Goal: Information Seeking & Learning: Learn about a topic

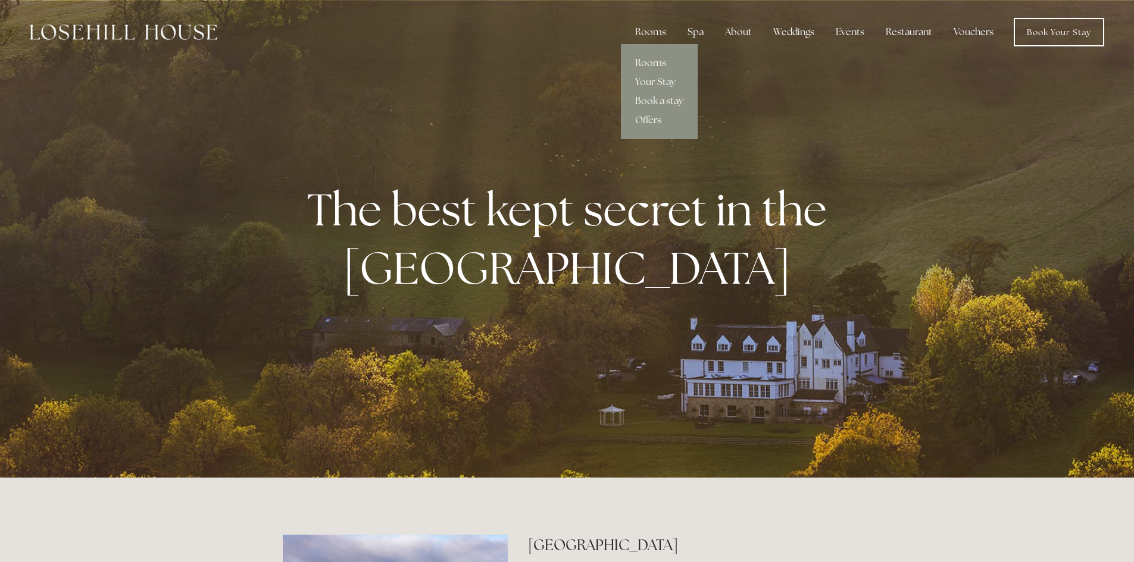
click at [650, 61] on link "Rooms" at bounding box center [659, 63] width 77 height 19
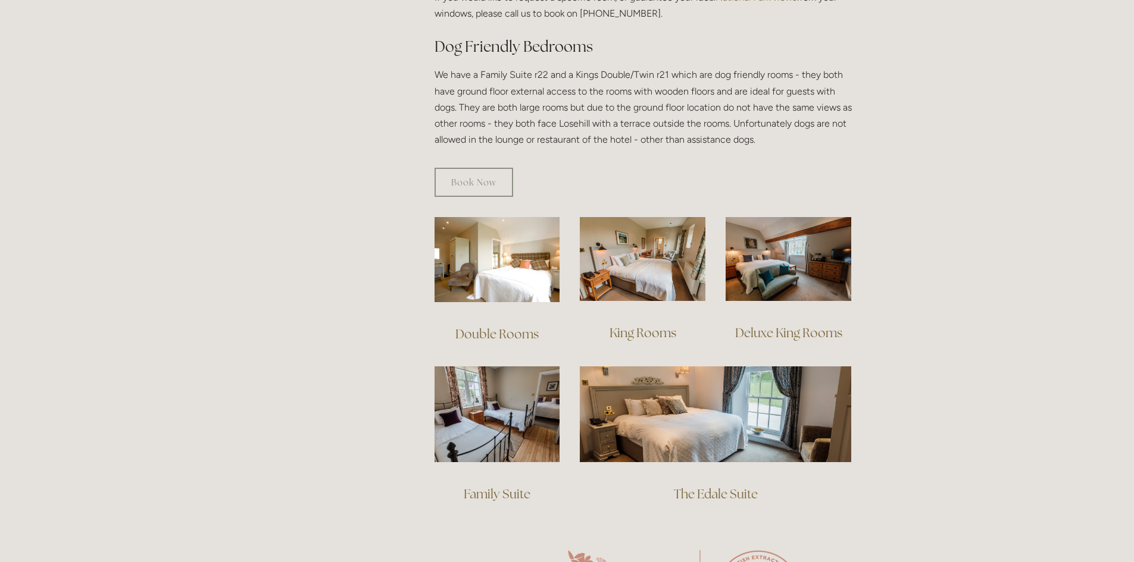
scroll to position [774, 0]
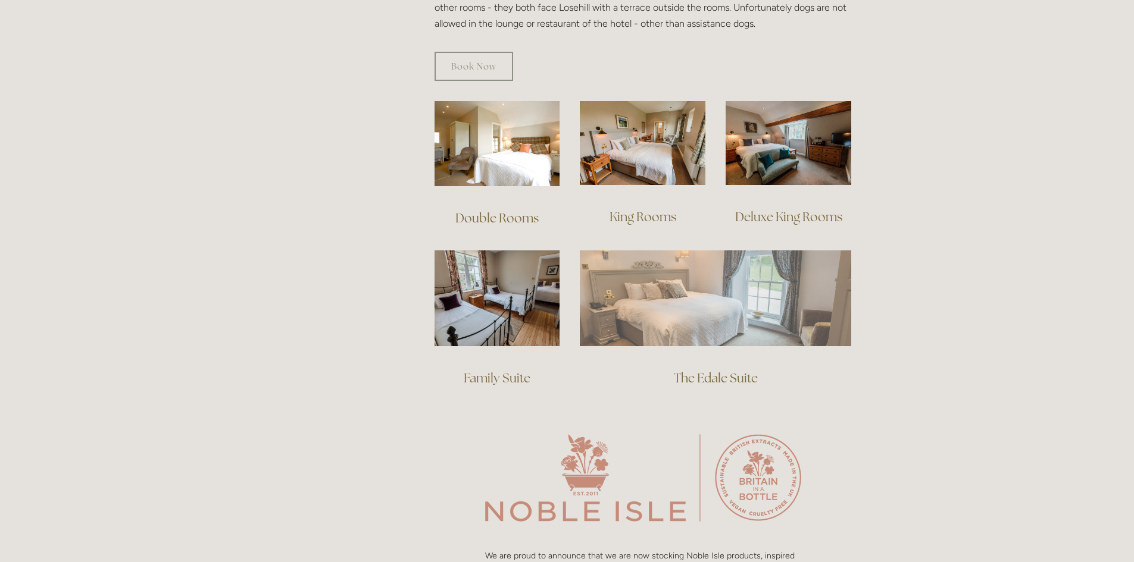
click at [704, 318] on img at bounding box center [715, 298] width 271 height 95
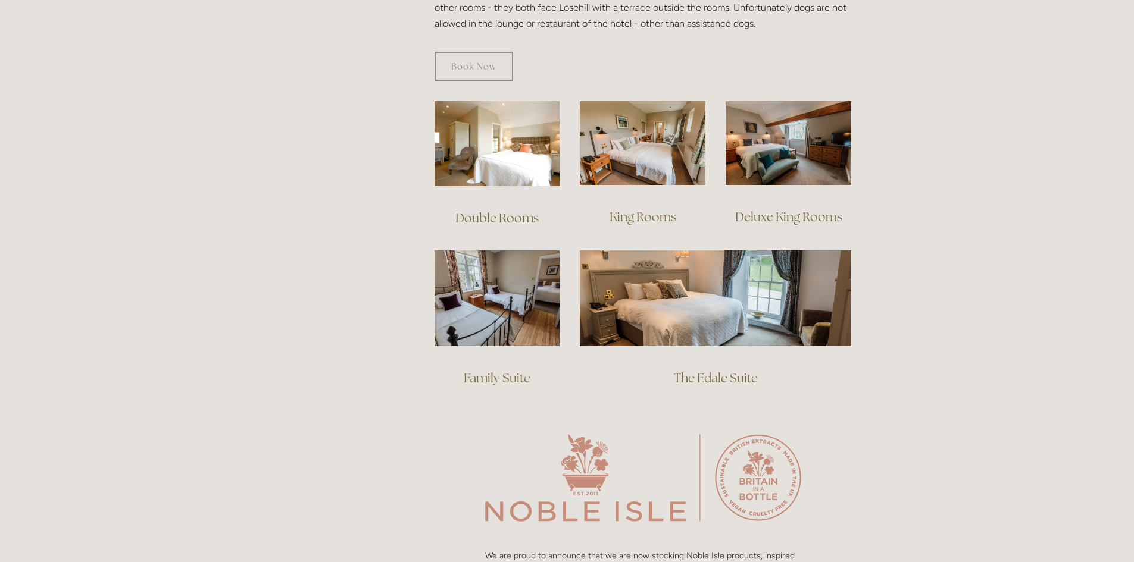
click at [799, 209] on link "Deluxe King Rooms" at bounding box center [788, 217] width 107 height 16
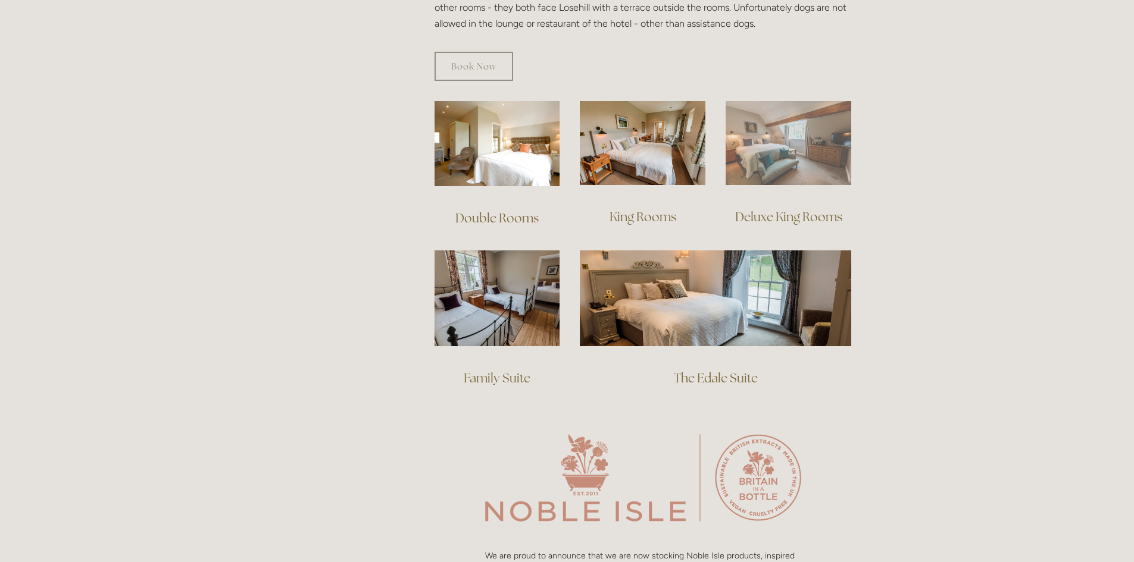
click at [791, 139] on img at bounding box center [789, 143] width 126 height 84
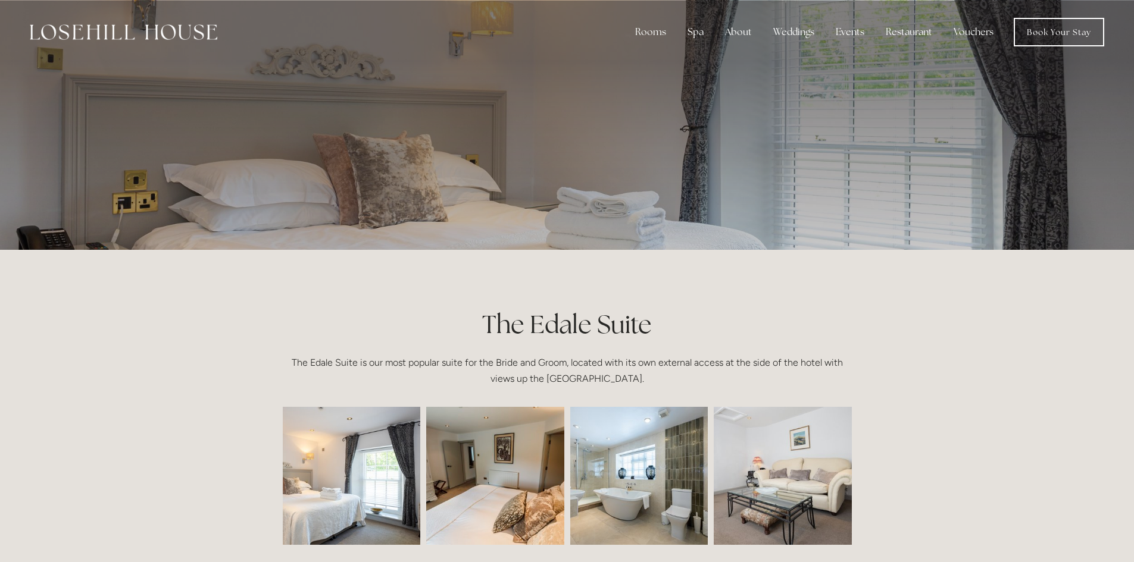
click at [668, 467] on img at bounding box center [638, 476] width 207 height 138
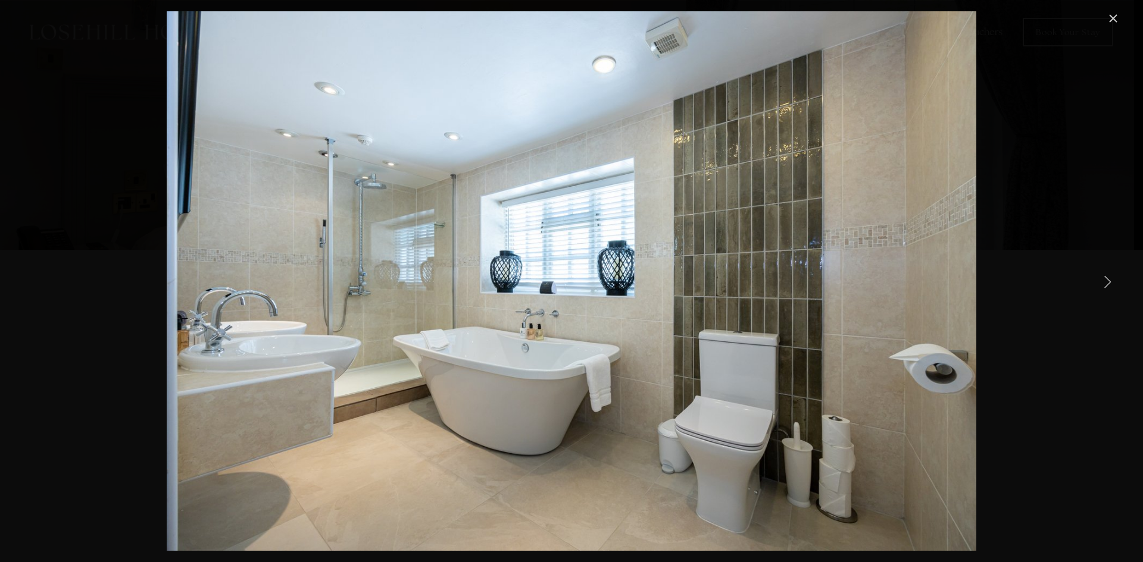
click at [1108, 280] on link "Next Item" at bounding box center [1107, 281] width 26 height 26
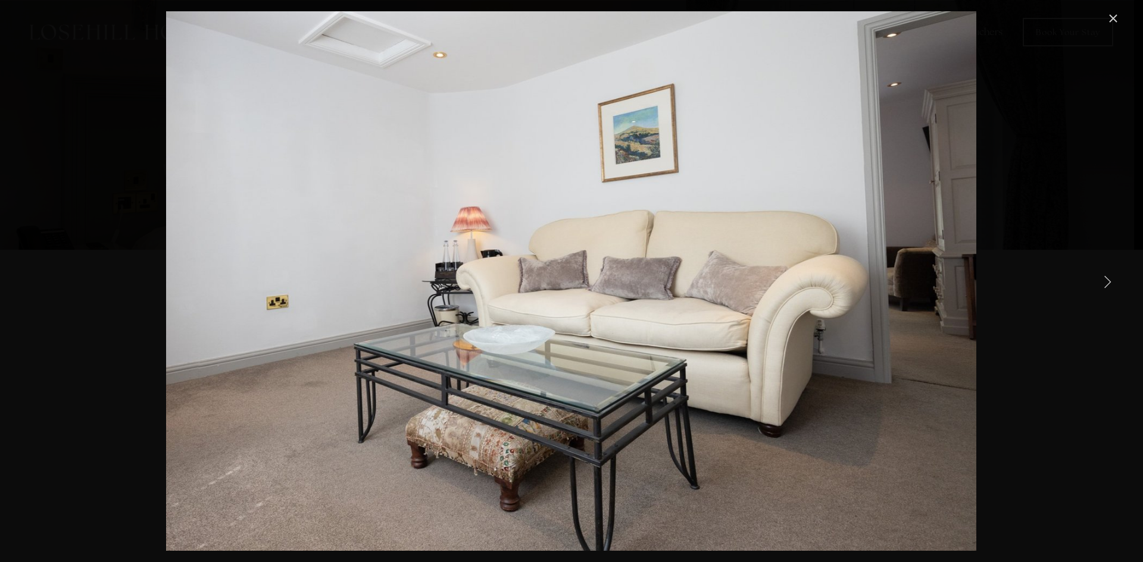
click at [1106, 280] on link "Next Item" at bounding box center [1107, 281] width 26 height 26
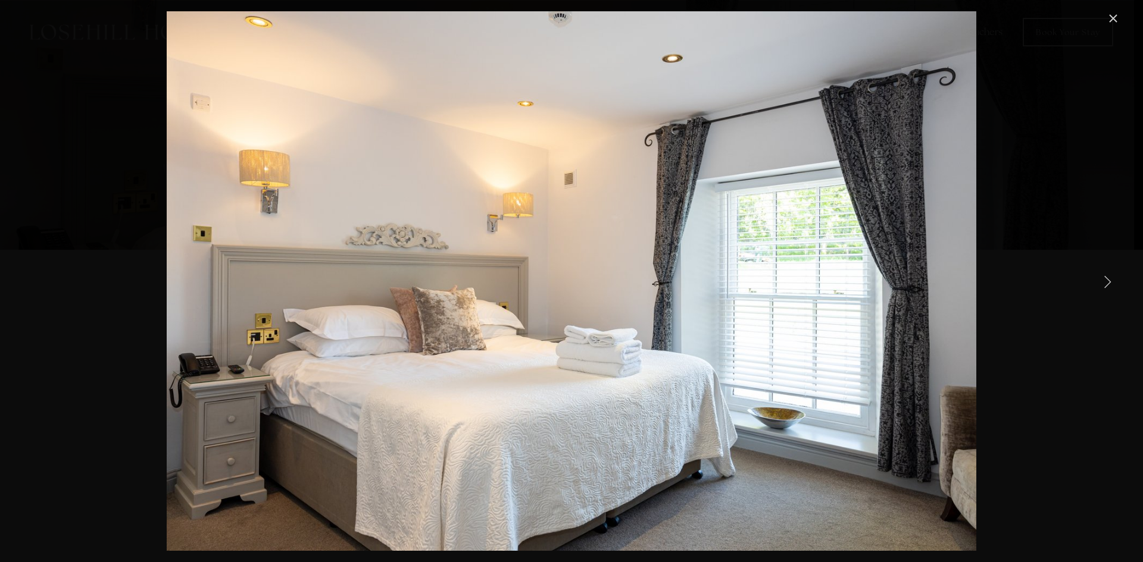
click at [1106, 280] on link "Next Item" at bounding box center [1107, 281] width 26 height 26
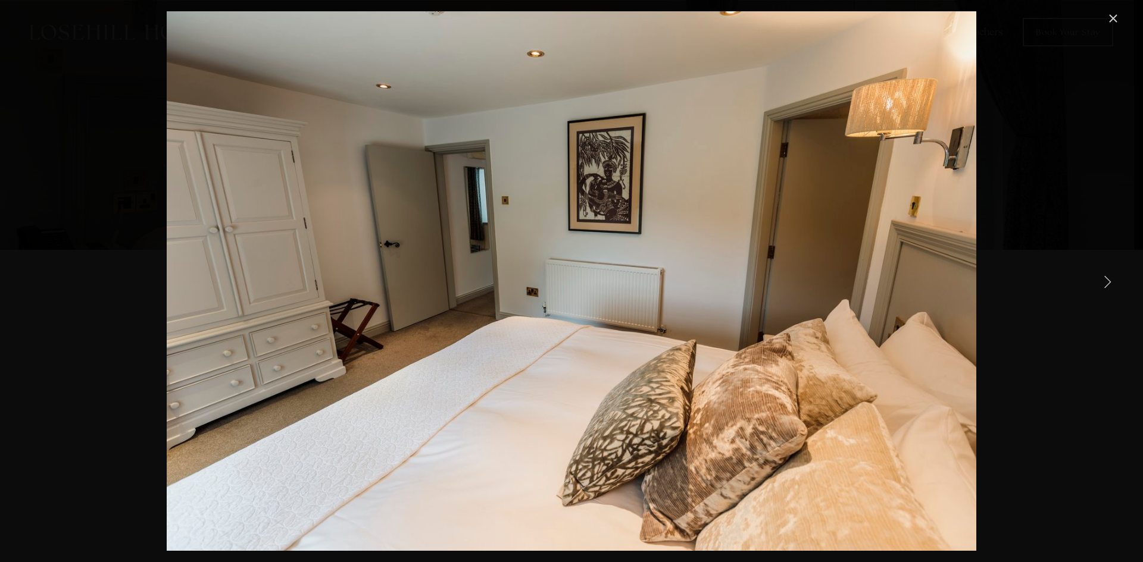
click at [1106, 280] on link "Next Item" at bounding box center [1107, 281] width 26 height 26
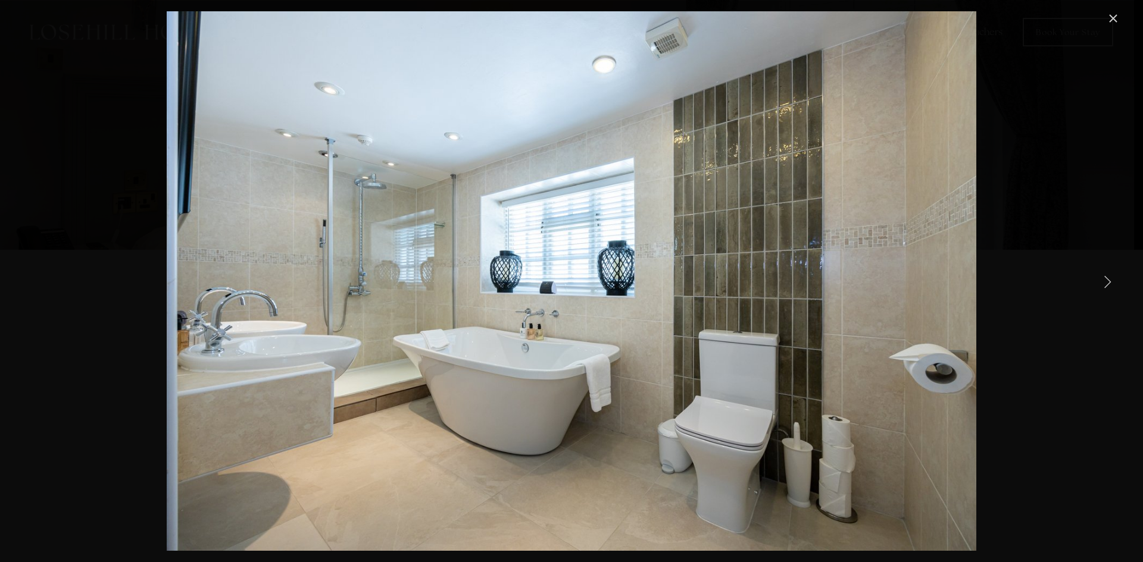
click at [1106, 280] on link "Next Item" at bounding box center [1107, 281] width 26 height 26
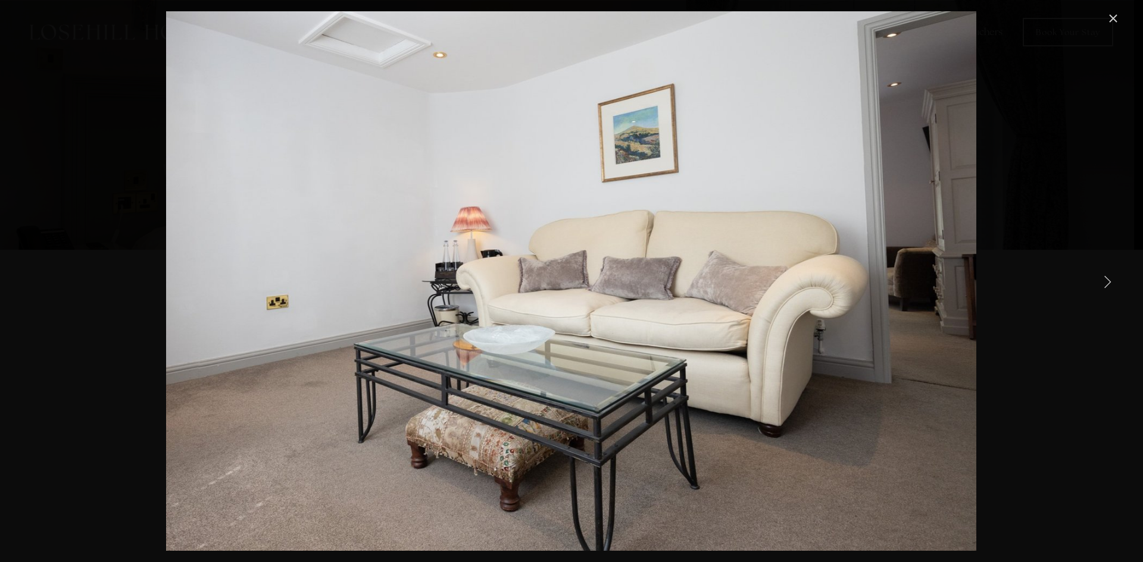
click at [1106, 280] on link "Next Item" at bounding box center [1107, 281] width 26 height 26
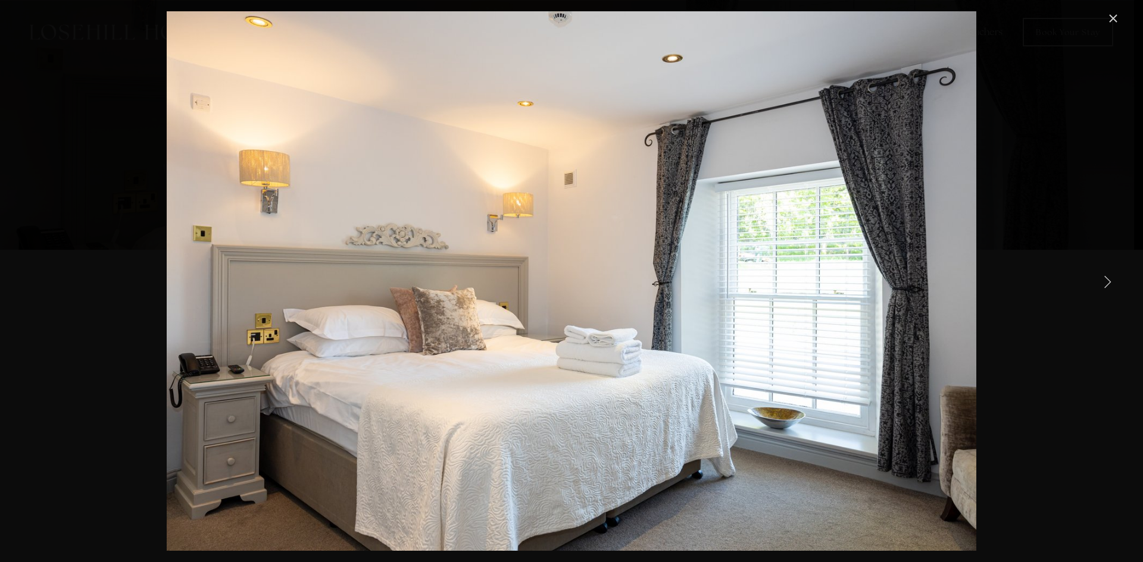
click at [1106, 280] on link "Next Item" at bounding box center [1107, 281] width 26 height 26
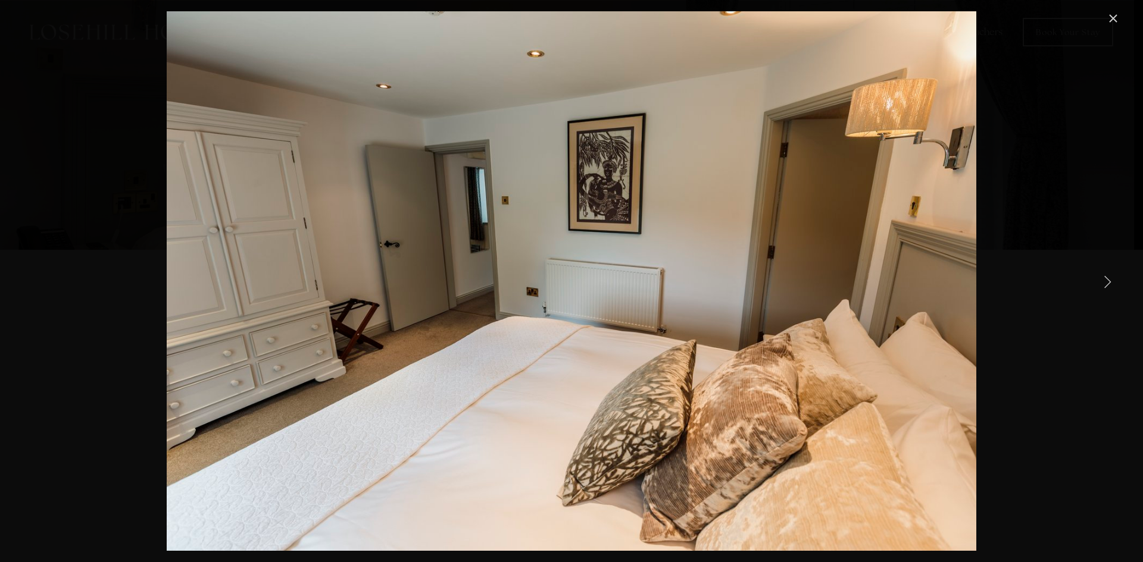
click at [1106, 280] on link "Next Item" at bounding box center [1107, 281] width 26 height 26
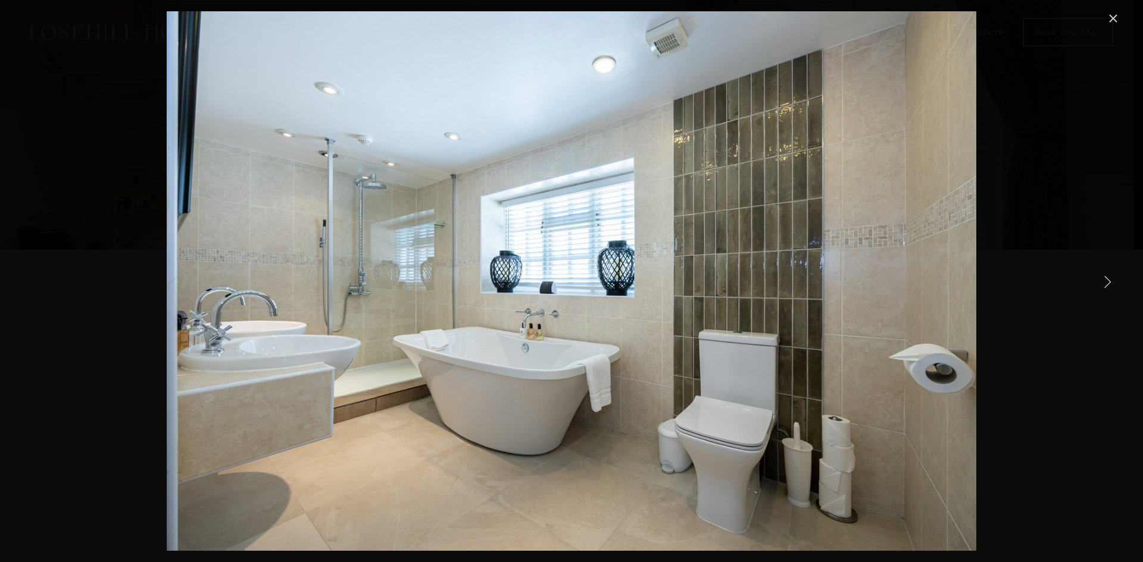
click at [1106, 280] on link "Next Item" at bounding box center [1107, 281] width 26 height 26
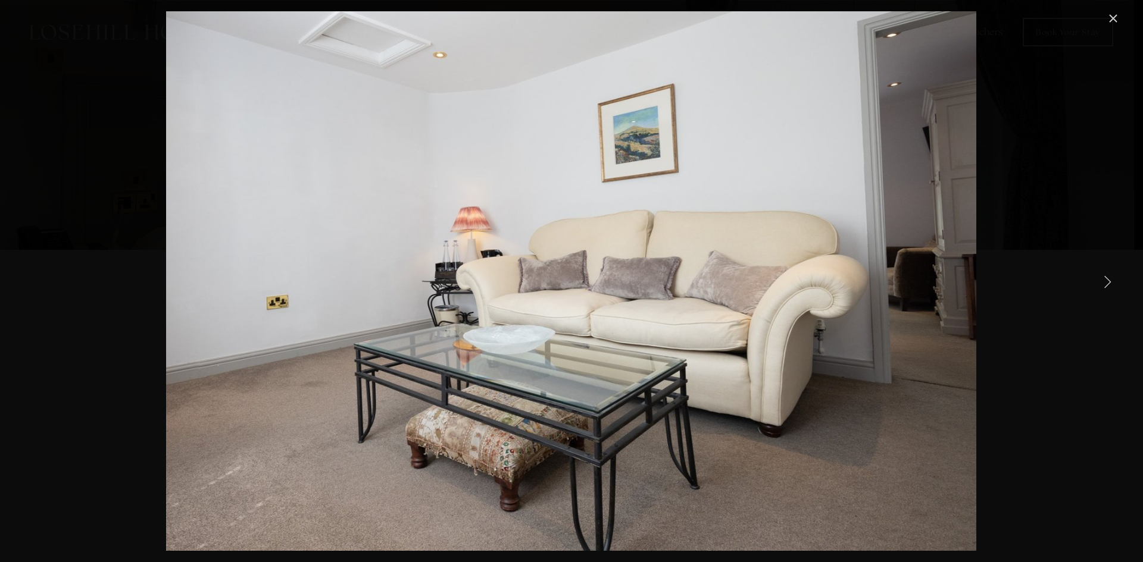
click at [1106, 280] on link "Next Item" at bounding box center [1107, 281] width 26 height 26
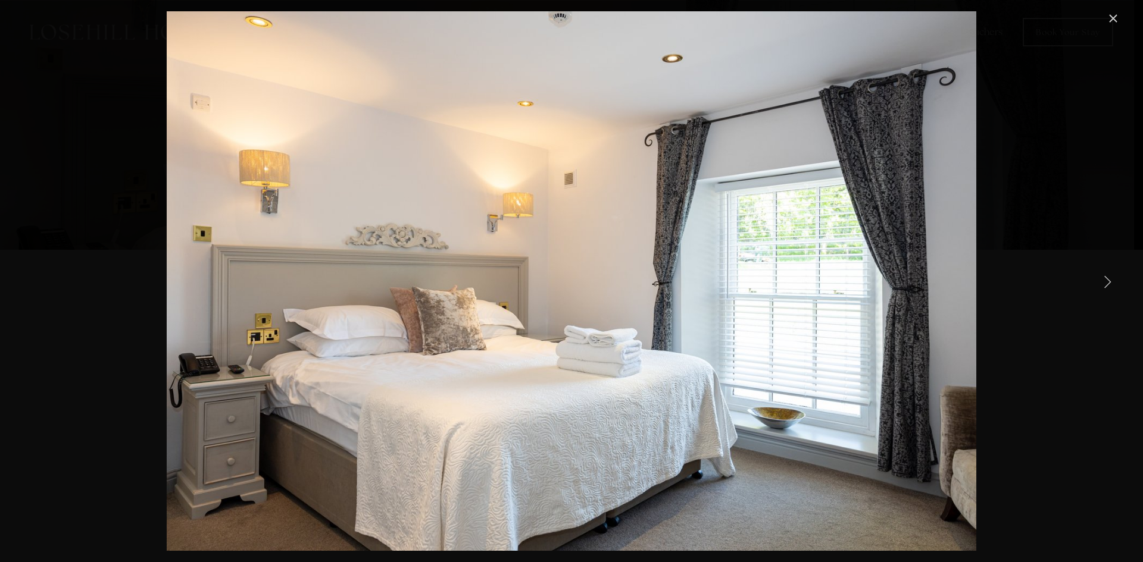
click at [1106, 280] on link "Next Item" at bounding box center [1107, 281] width 26 height 26
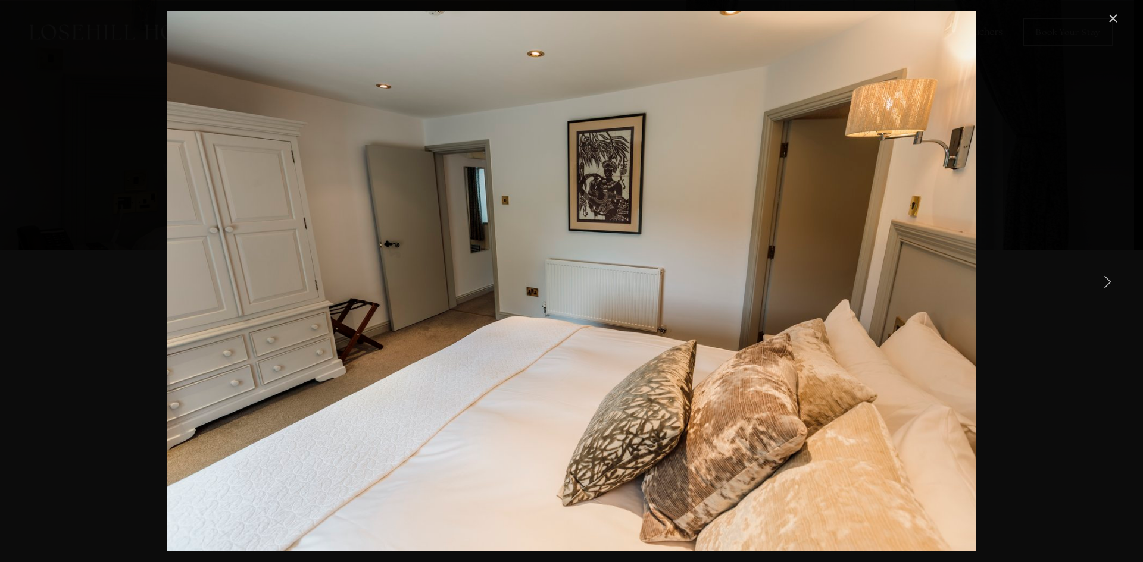
click at [1106, 280] on link "Next Item" at bounding box center [1107, 281] width 26 height 26
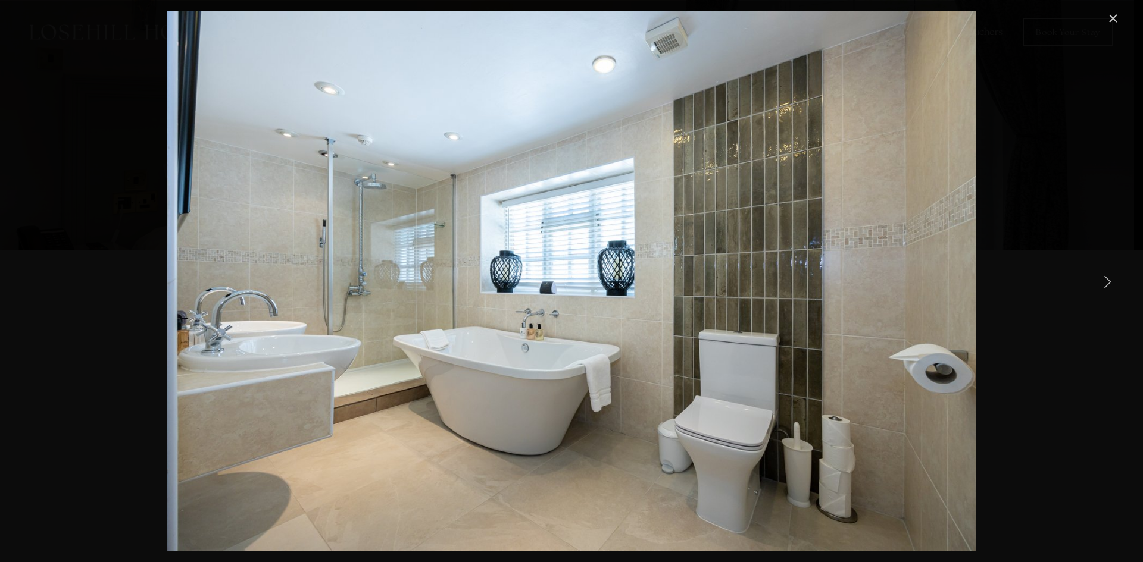
click at [1106, 280] on link "Next Item" at bounding box center [1107, 281] width 26 height 26
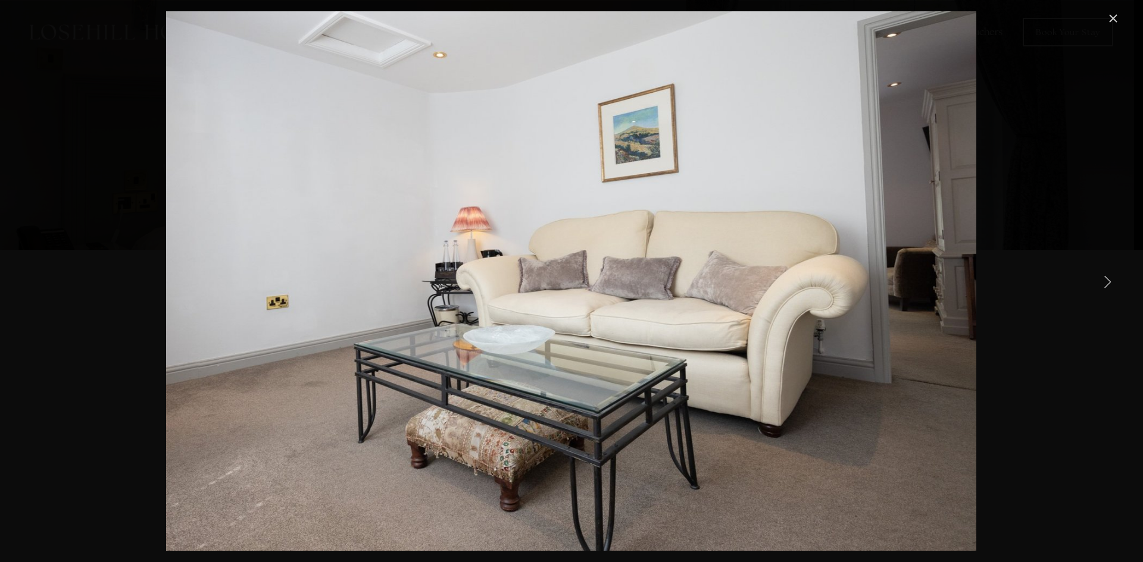
click at [1106, 280] on link "Next Item" at bounding box center [1107, 281] width 26 height 26
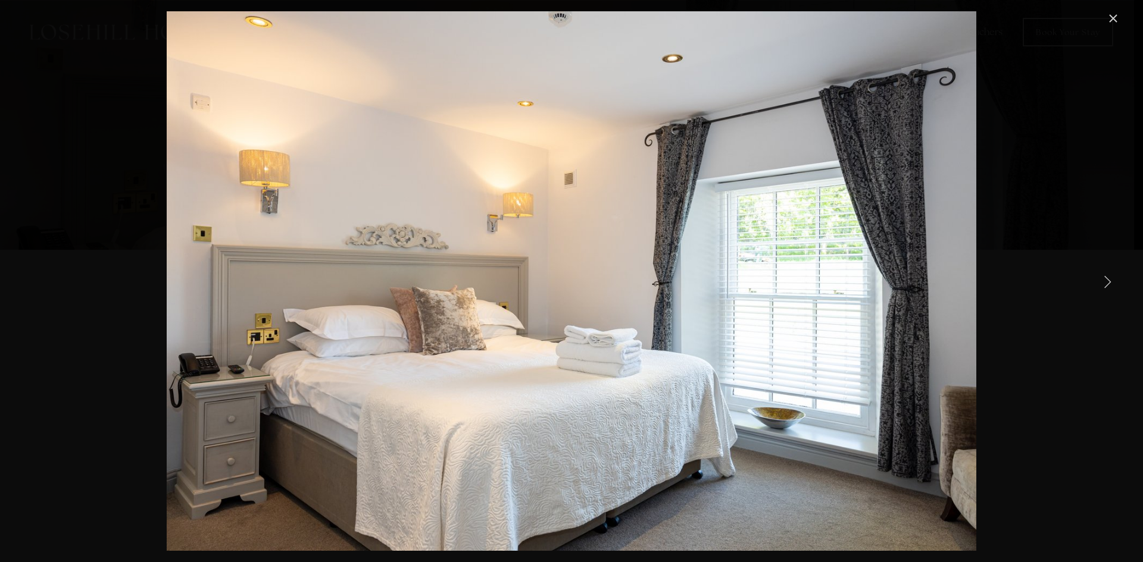
click at [1106, 280] on link "Next Item" at bounding box center [1107, 281] width 26 height 26
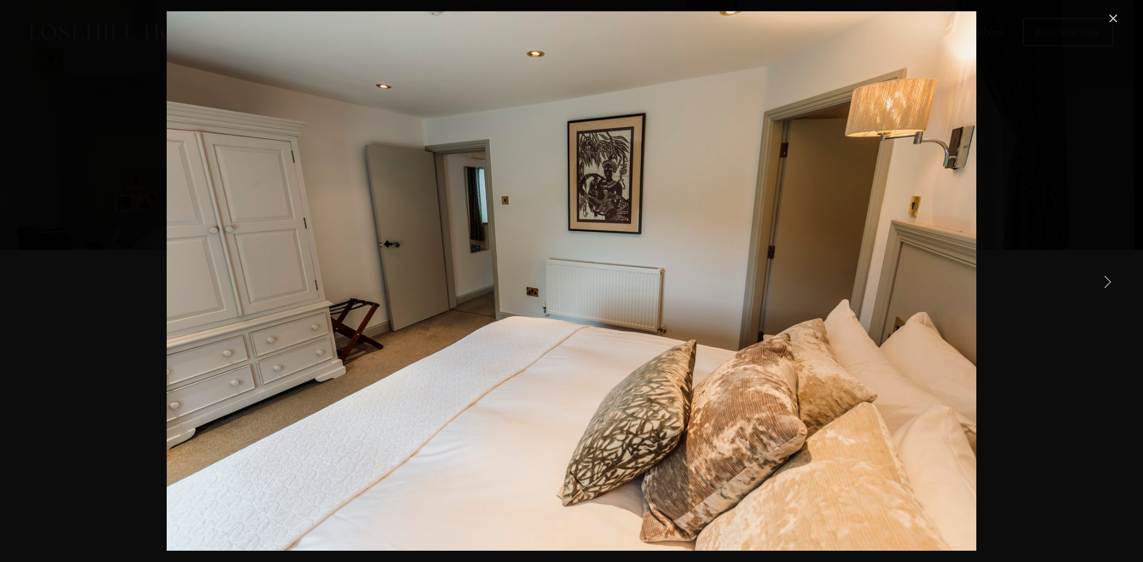
click at [1106, 280] on link "Next Item" at bounding box center [1107, 281] width 26 height 26
